Goal: Task Accomplishment & Management: Manage account settings

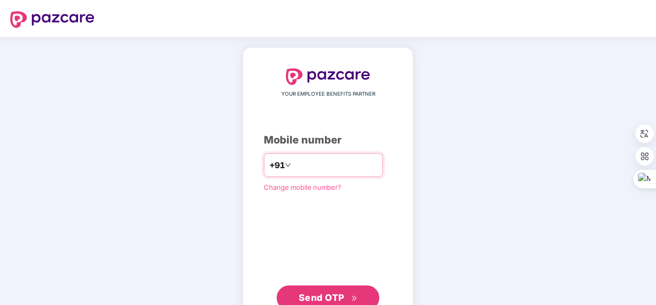
type input "**********"
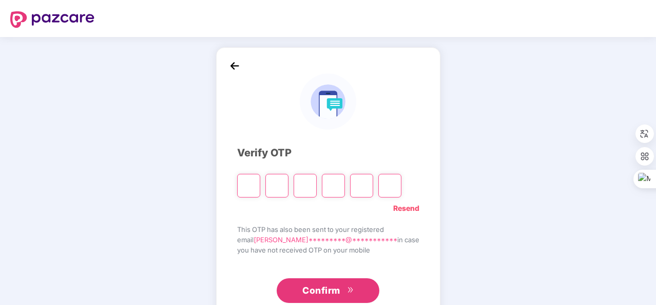
type input "*"
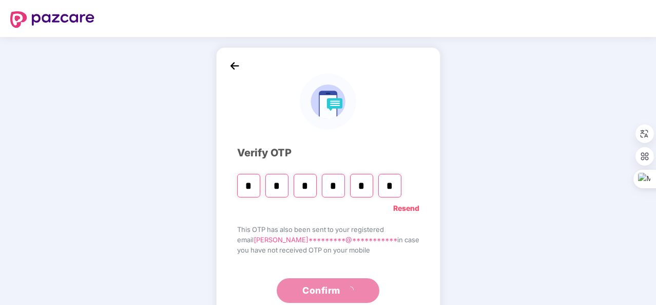
type input "*"
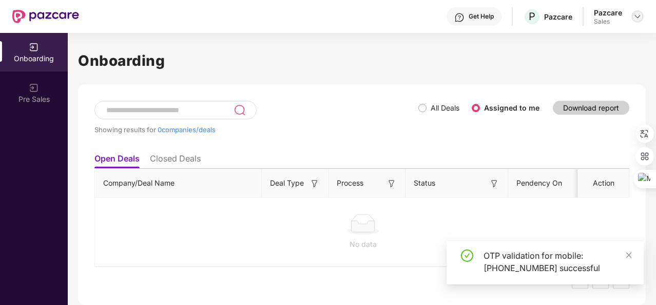
click at [641, 15] on img at bounding box center [638, 16] width 8 height 8
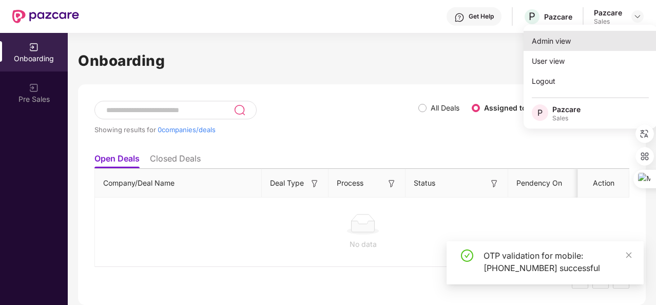
click at [585, 41] on div "Admin view" at bounding box center [591, 41] width 134 height 20
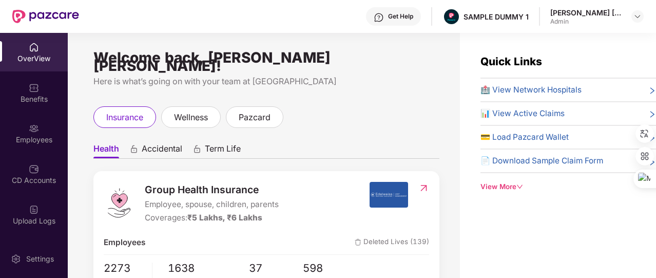
click at [35, 52] on div "OverView" at bounding box center [34, 52] width 68 height 39
click at [512, 181] on div "View More" at bounding box center [569, 186] width 176 height 11
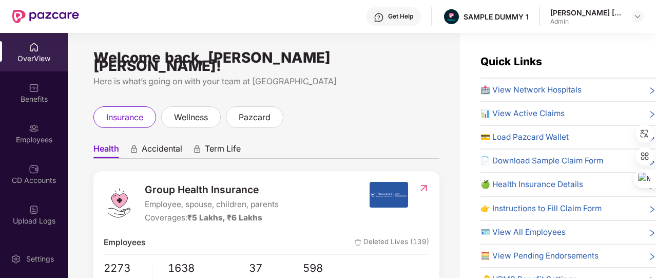
scroll to position [43, 0]
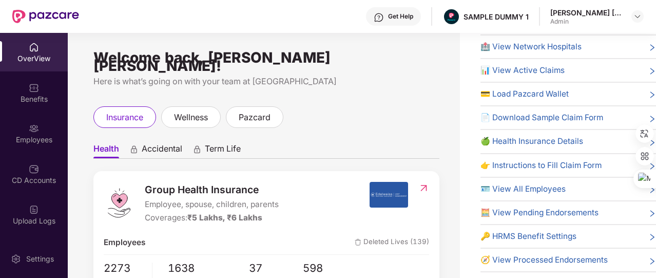
click at [511, 238] on span "🔑 HRMS Benefit Settings" at bounding box center [529, 236] width 96 height 12
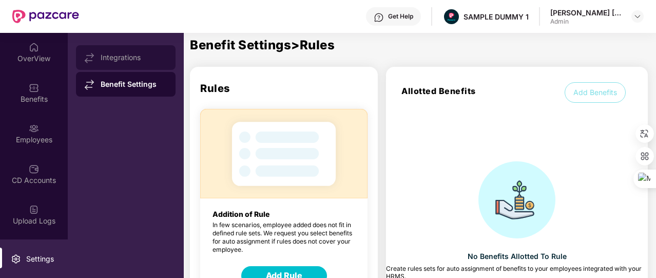
click at [149, 61] on div "Integrations" at bounding box center [134, 57] width 67 height 8
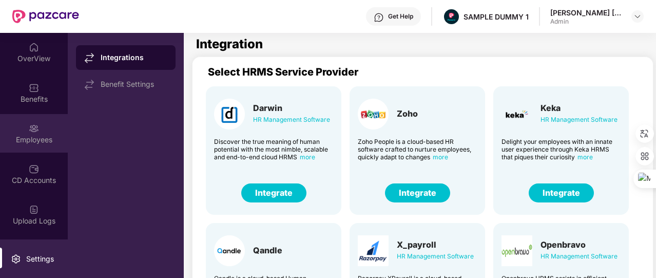
click at [32, 115] on div "Employees" at bounding box center [34, 133] width 68 height 39
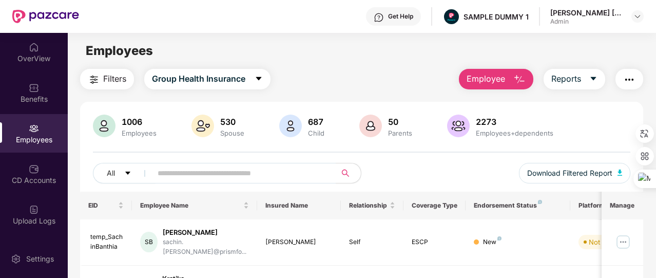
click at [494, 74] on span "Employee" at bounding box center [486, 78] width 39 height 13
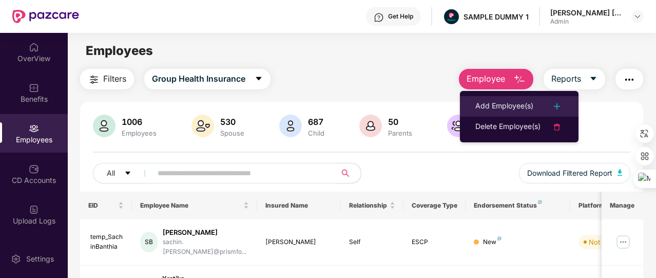
click at [498, 101] on div "Add Employee(s)" at bounding box center [504, 106] width 58 height 12
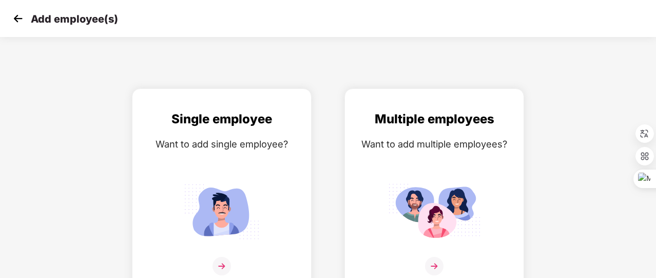
scroll to position [12, 0]
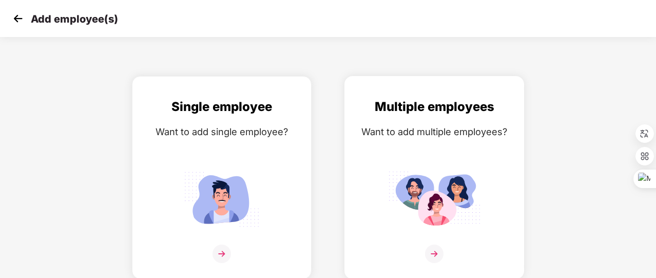
click at [469, 124] on div "Want to add multiple employees?" at bounding box center [434, 131] width 158 height 15
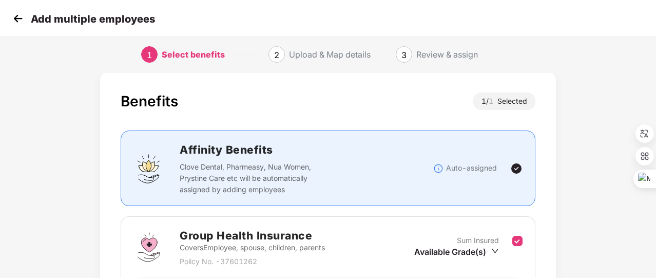
scroll to position [135, 0]
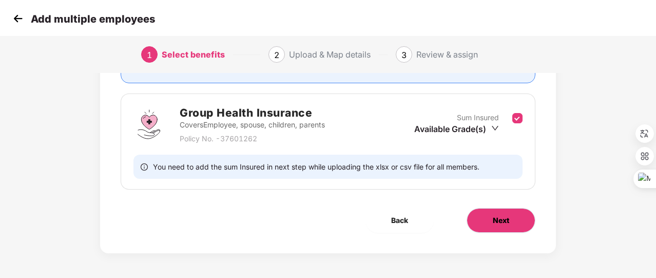
click at [492, 217] on button "Next" at bounding box center [501, 220] width 69 height 25
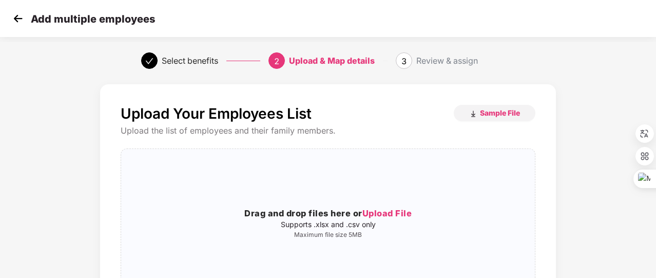
scroll to position [41, 0]
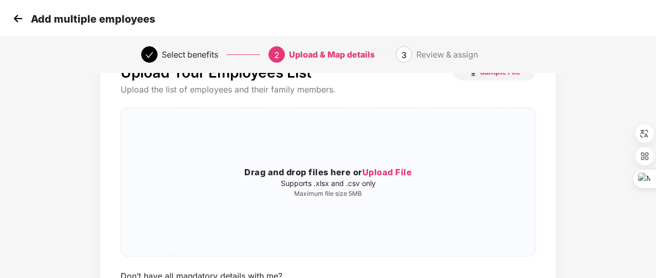
click at [18, 23] on img at bounding box center [17, 18] width 15 height 15
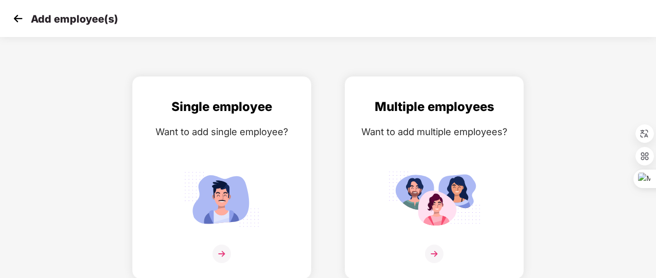
click at [18, 23] on img at bounding box center [17, 18] width 15 height 15
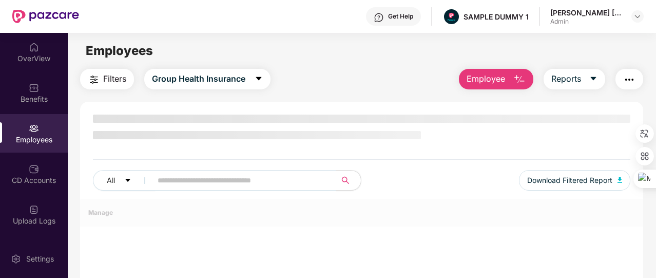
click at [51, 102] on div "Benefits" at bounding box center [34, 99] width 68 height 10
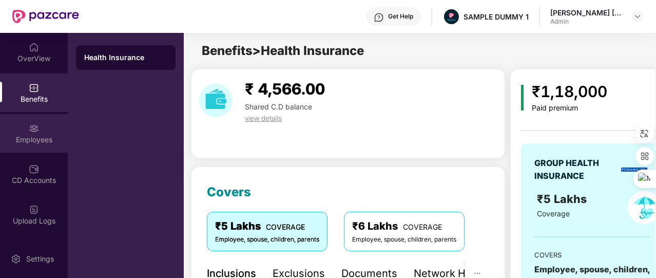
click at [42, 136] on div "Employees" at bounding box center [34, 140] width 68 height 10
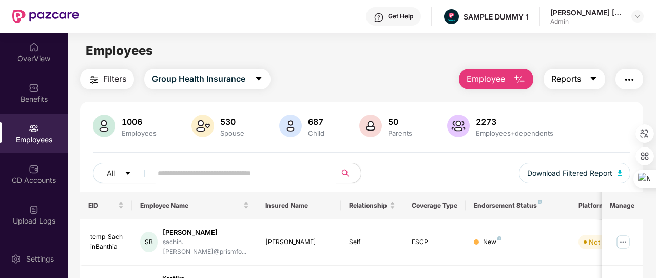
click at [569, 78] on span "Reports" at bounding box center [566, 78] width 30 height 13
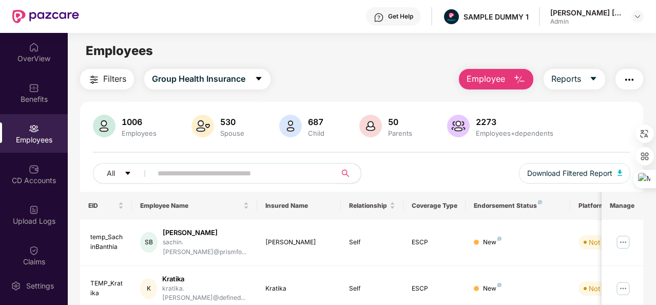
click at [340, 66] on main "Employees Filters Group Health Insurance Employee Reports 1006 Employees 530 Sp…" at bounding box center [362, 185] width 588 height 305
click at [35, 40] on div "OverView" at bounding box center [34, 52] width 68 height 39
